Goal: Information Seeking & Learning: Learn about a topic

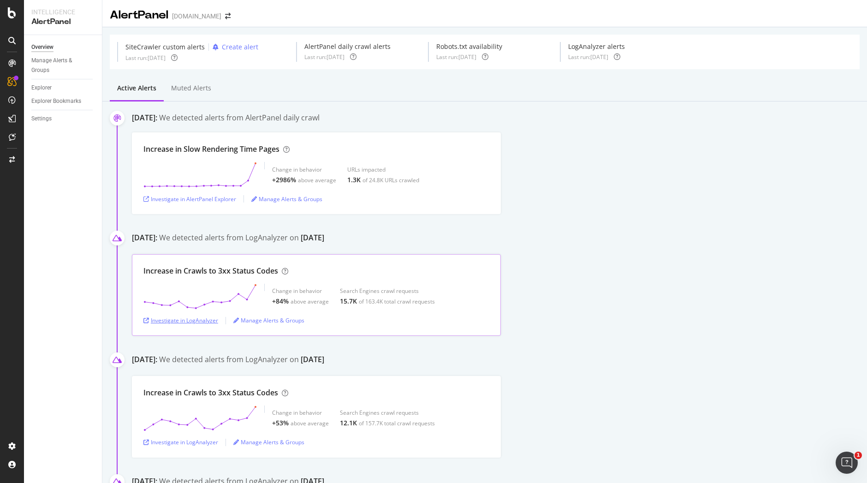
click at [184, 318] on div "Investigate in LogAnalyzer" at bounding box center [180, 320] width 75 height 8
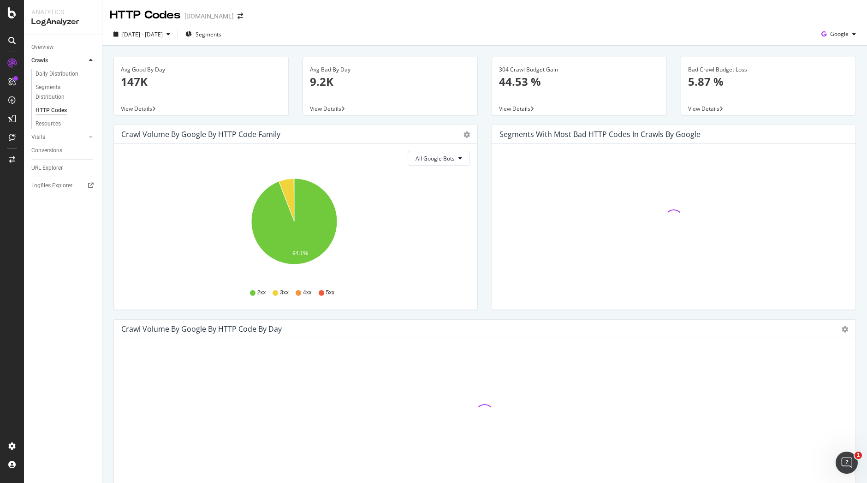
click at [492, 198] on div "Hold CTRL while clicking to filter the report." at bounding box center [673, 226] width 363 height 166
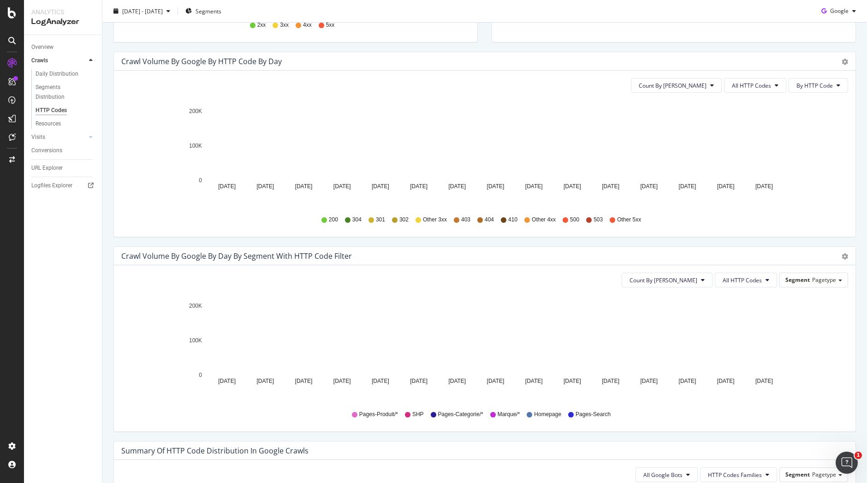
scroll to position [271, 0]
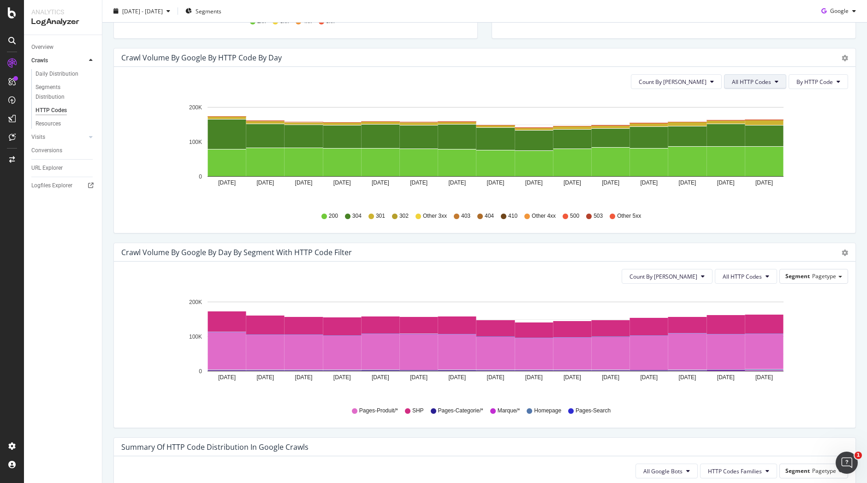
click at [768, 82] on button "All HTTP Codes" at bounding box center [755, 81] width 62 height 15
click at [744, 154] on span "3xx family" at bounding box center [749, 151] width 47 height 8
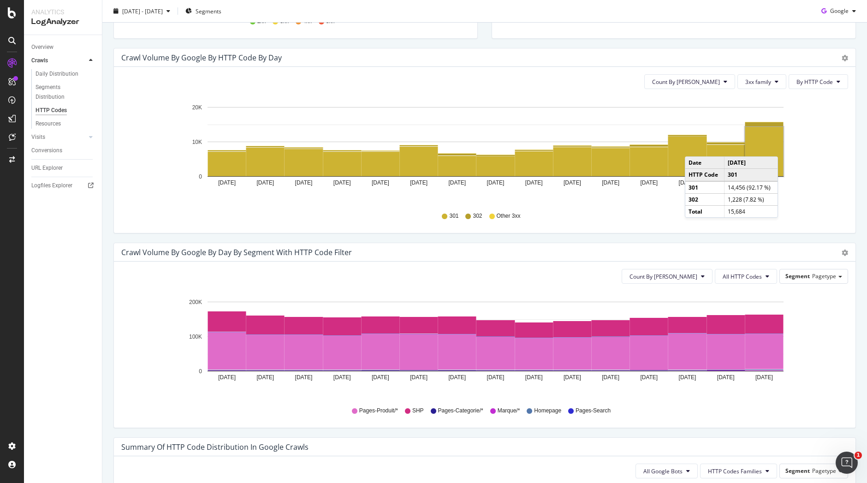
click at [780, 147] on rect "A chart." at bounding box center [764, 151] width 38 height 49
